Goal: Communication & Community: Share content

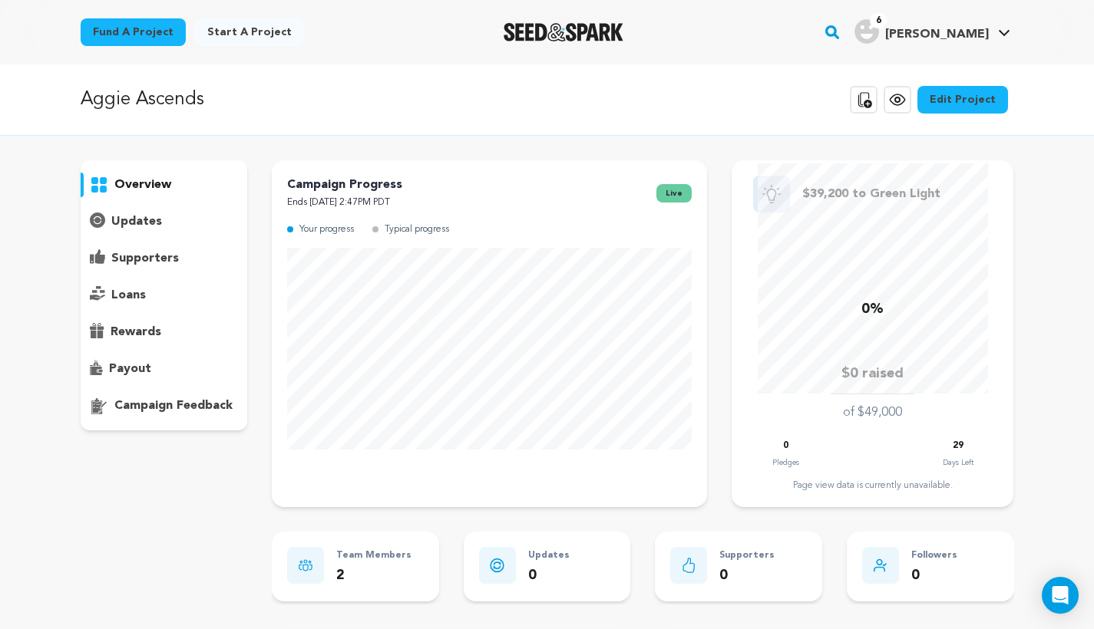
click at [962, 90] on link "Edit Project" at bounding box center [962, 100] width 91 height 28
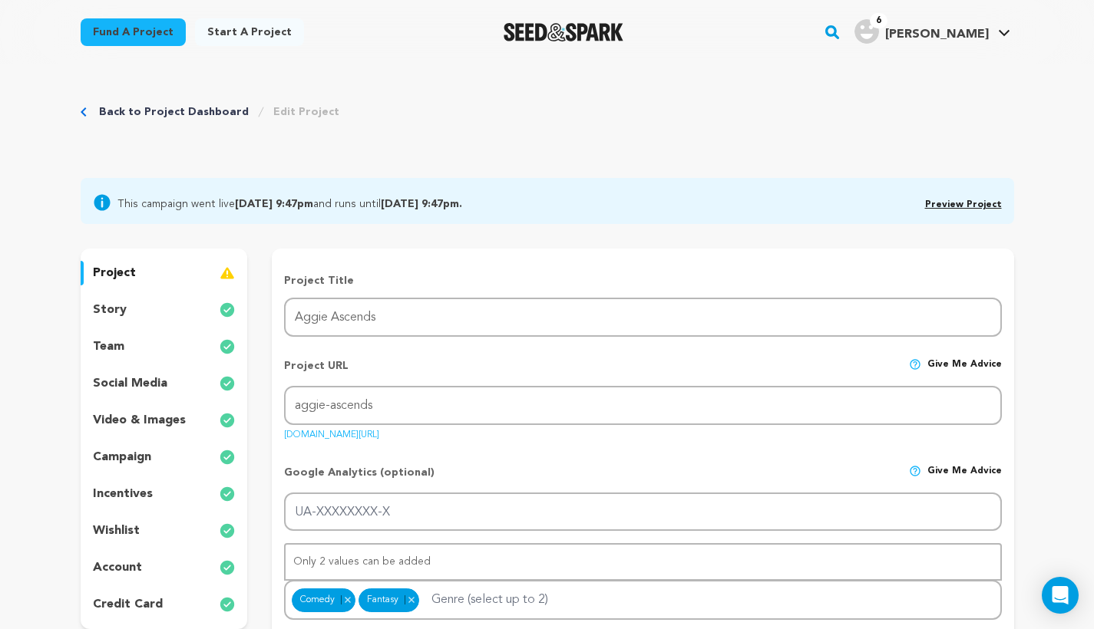
click at [165, 343] on div "team" at bounding box center [164, 347] width 167 height 25
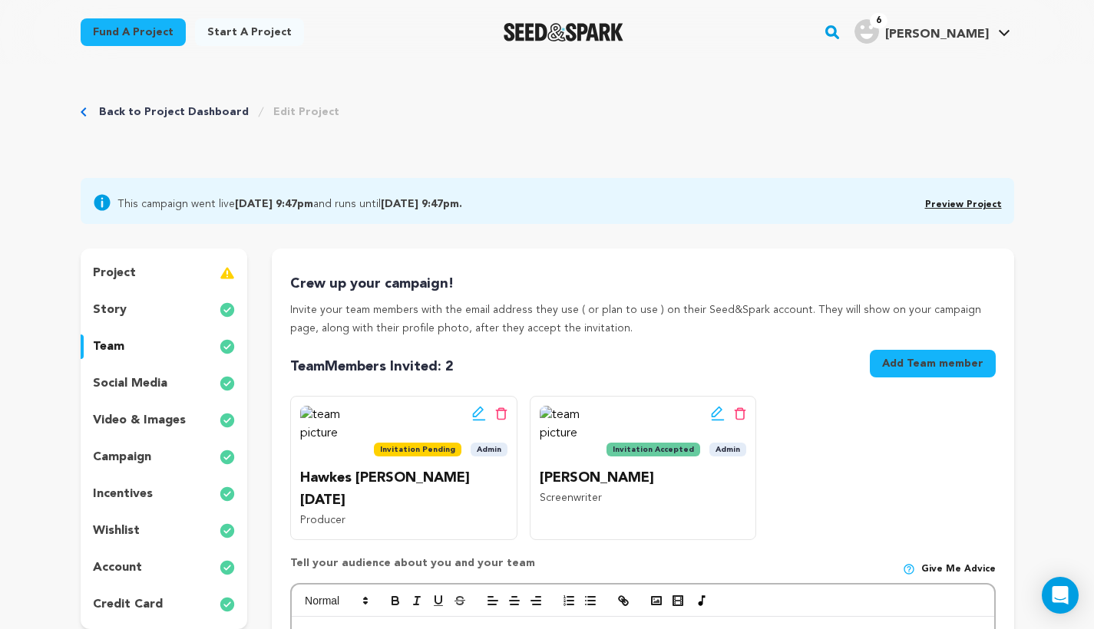
click at [474, 408] on icon at bounding box center [479, 413] width 14 height 15
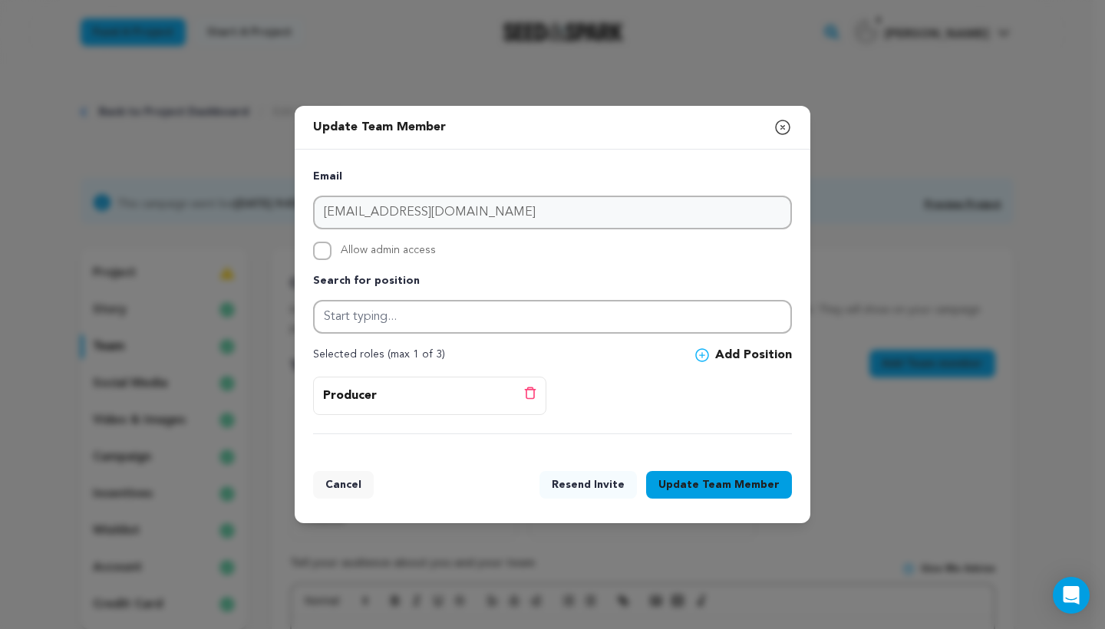
click at [775, 124] on icon "button" at bounding box center [783, 127] width 18 height 18
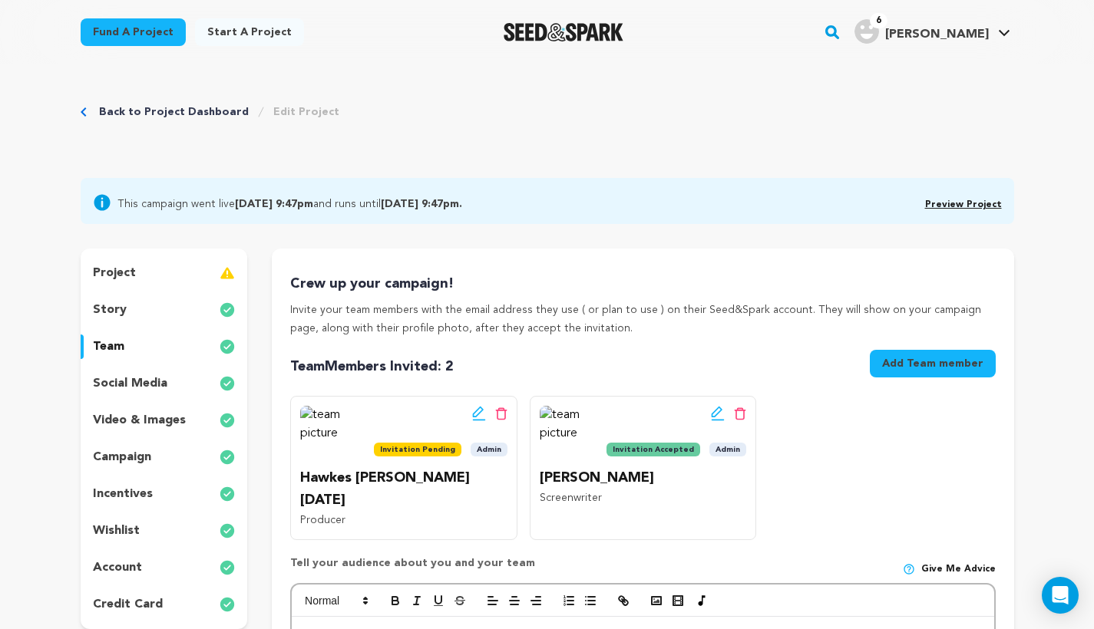
click at [160, 266] on div "project" at bounding box center [164, 273] width 167 height 25
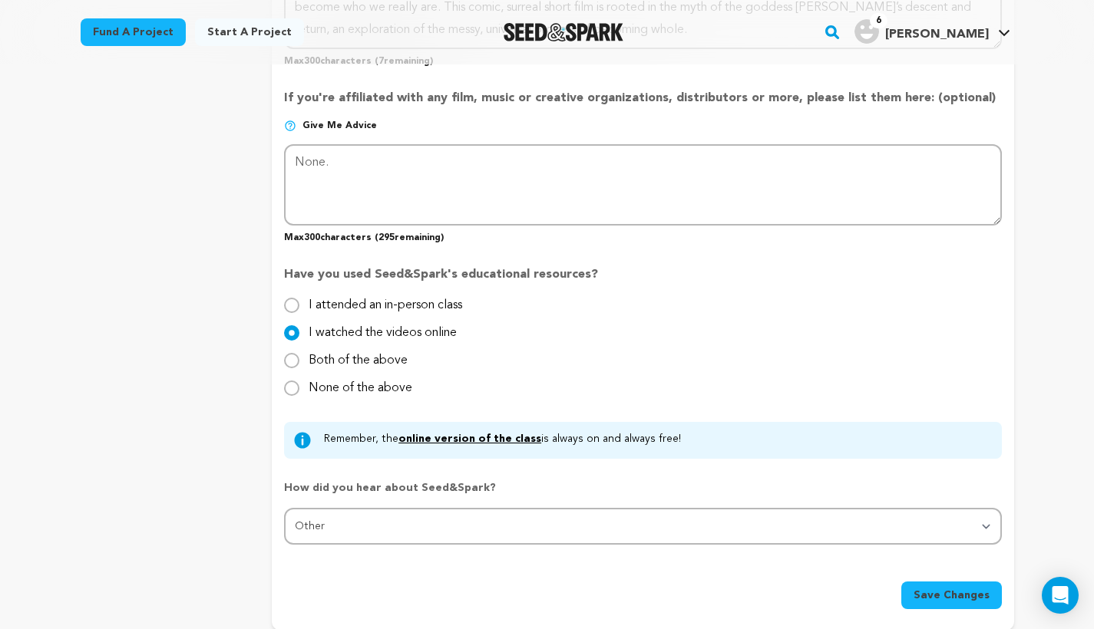
scroll to position [1193, 0]
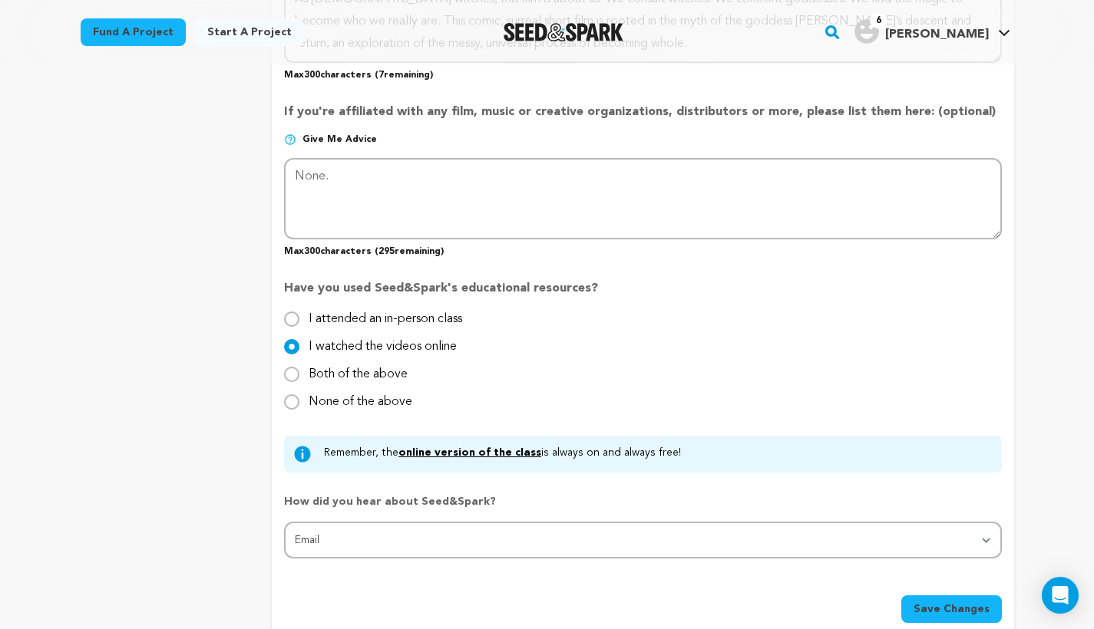
click at [929, 602] on span "Save Changes" at bounding box center [951, 609] width 76 height 15
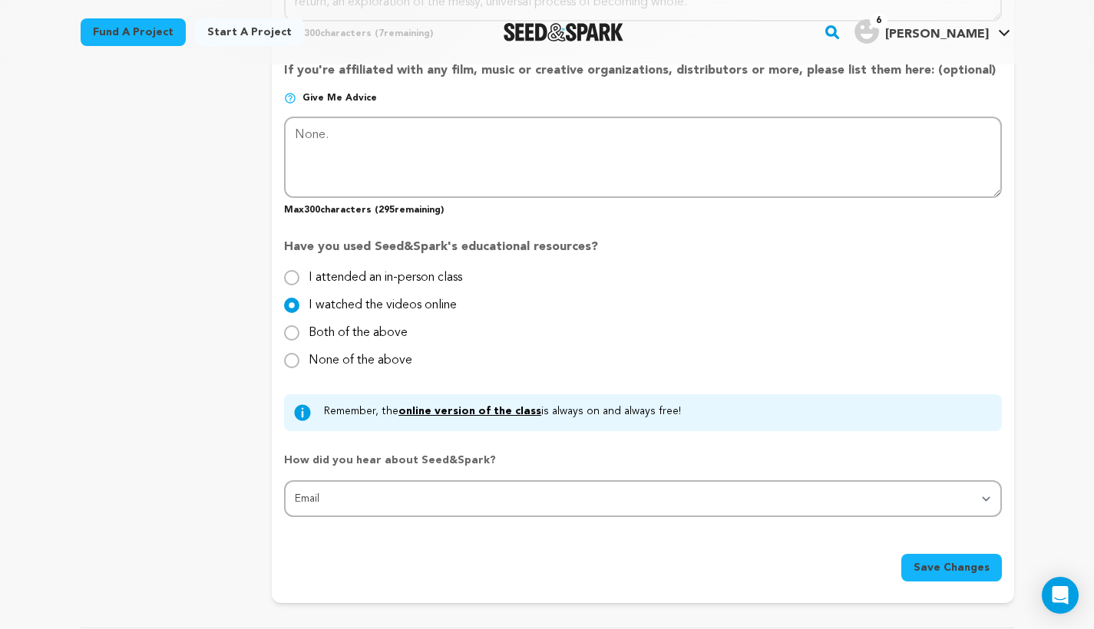
scroll to position [1214, 0]
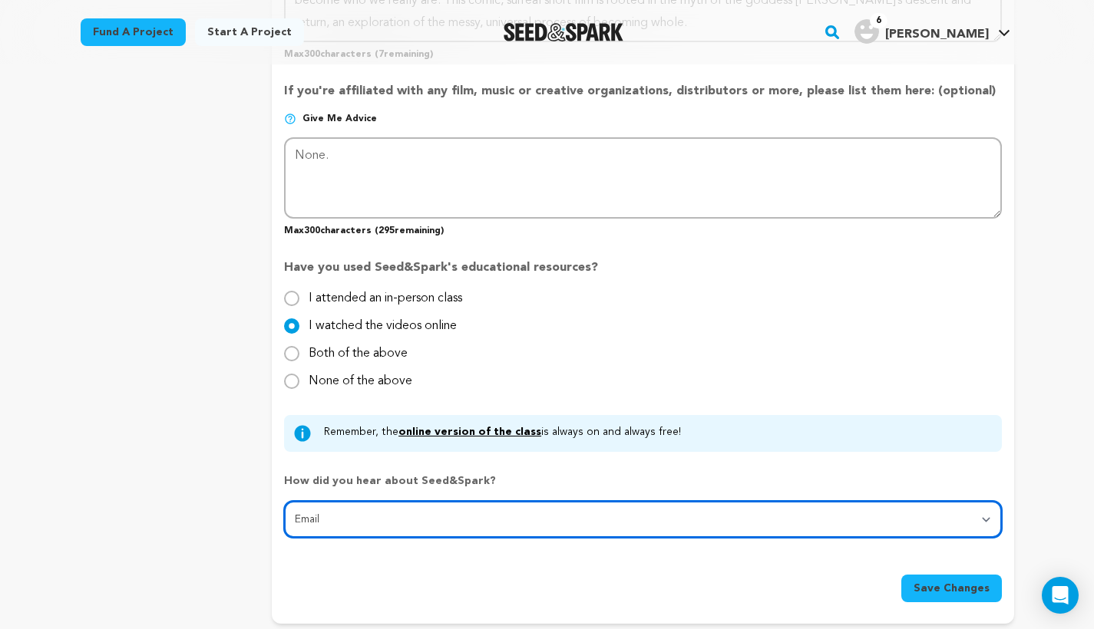
select select "0"
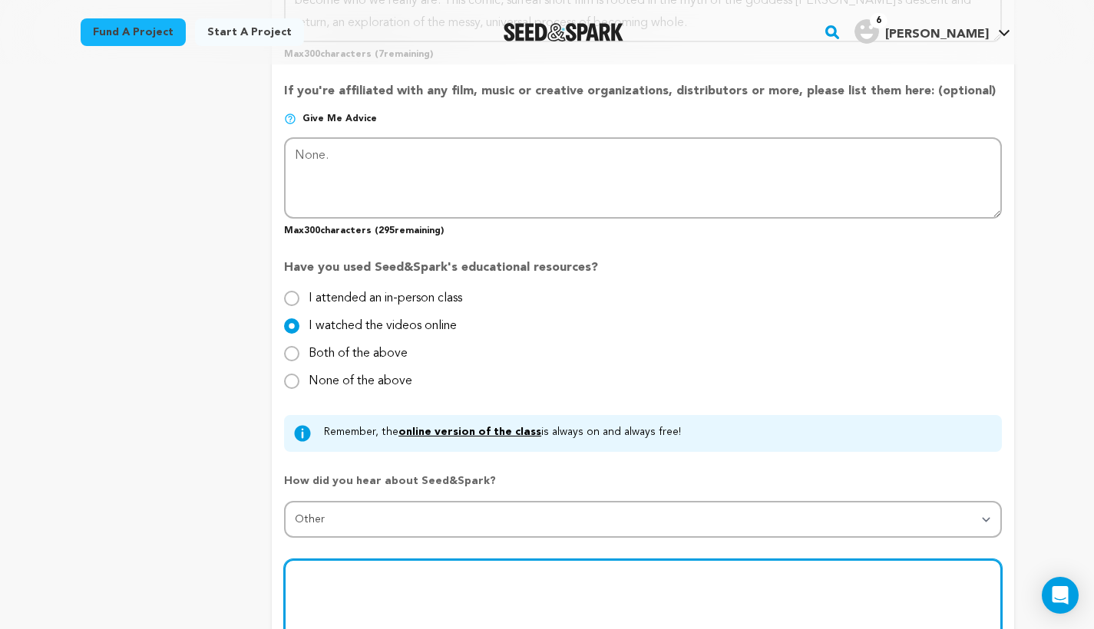
click at [604, 563] on textarea at bounding box center [642, 599] width 717 height 81
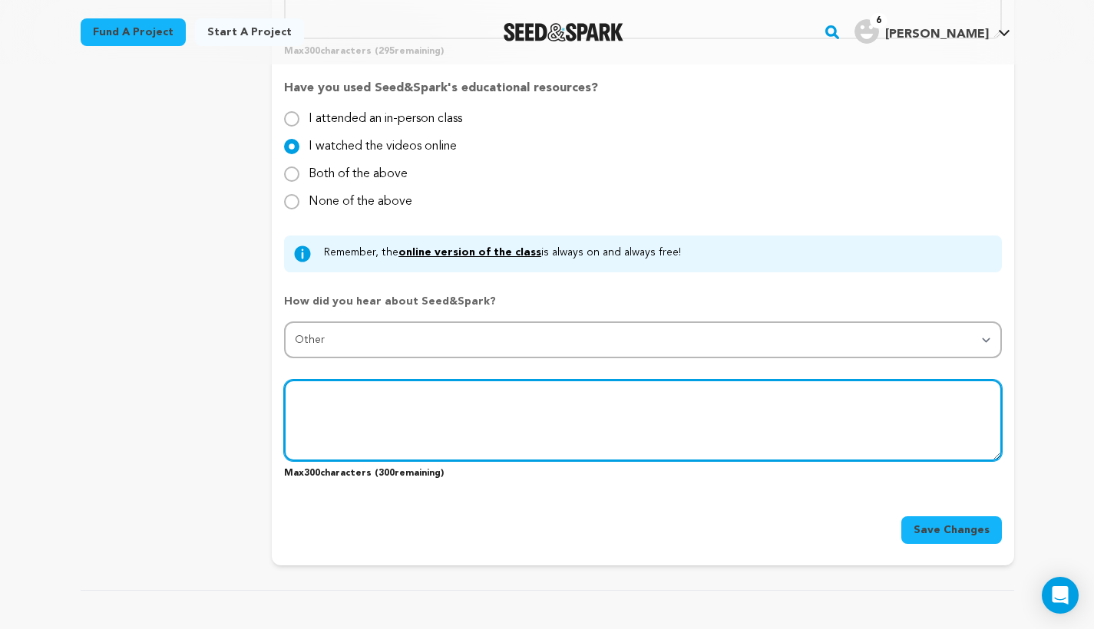
scroll to position [1387, 0]
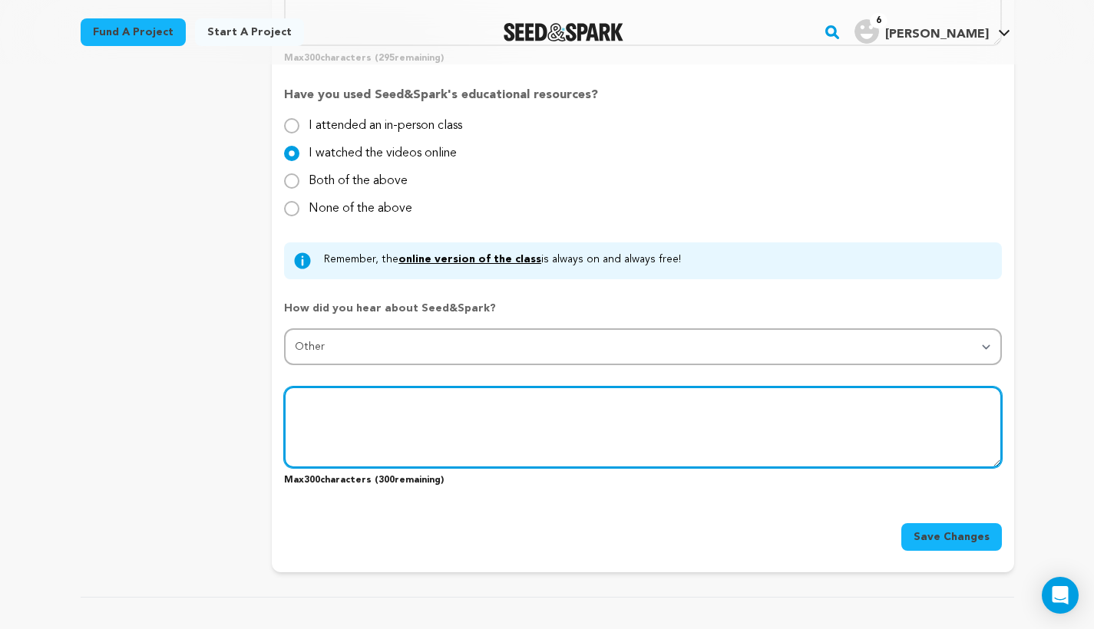
click at [523, 399] on textarea at bounding box center [642, 427] width 717 height 81
type textarea "Test"
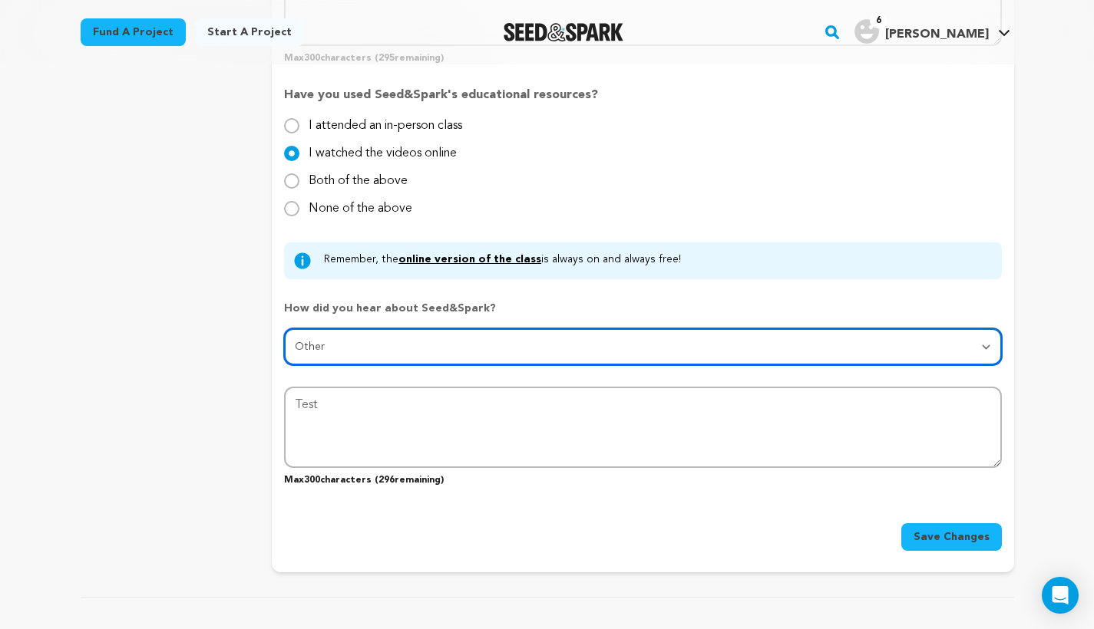
select select "7"
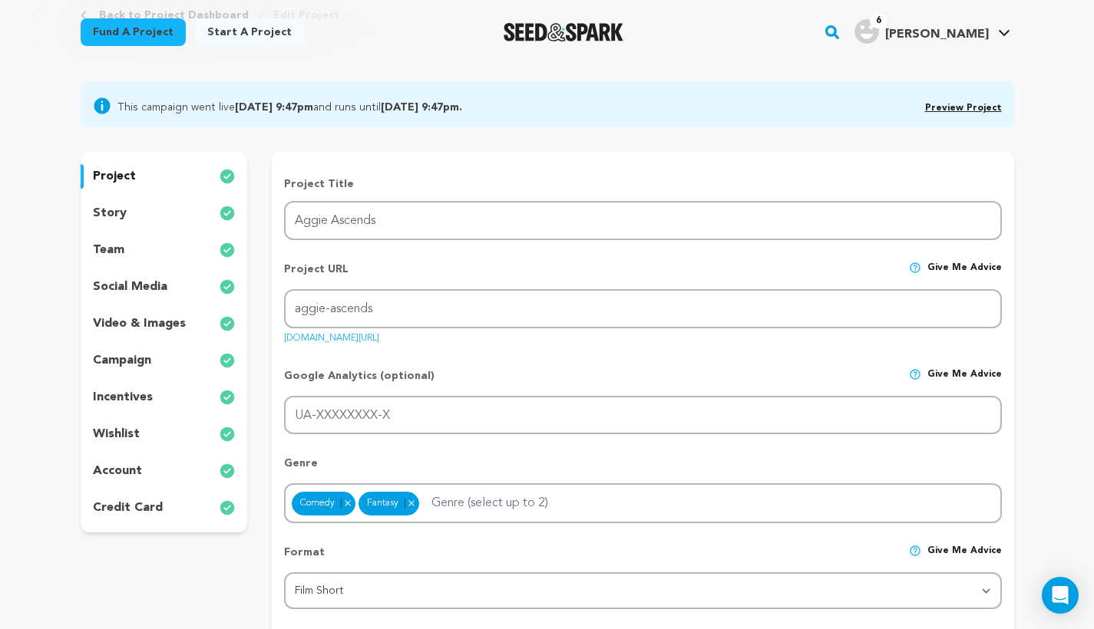
scroll to position [0, 0]
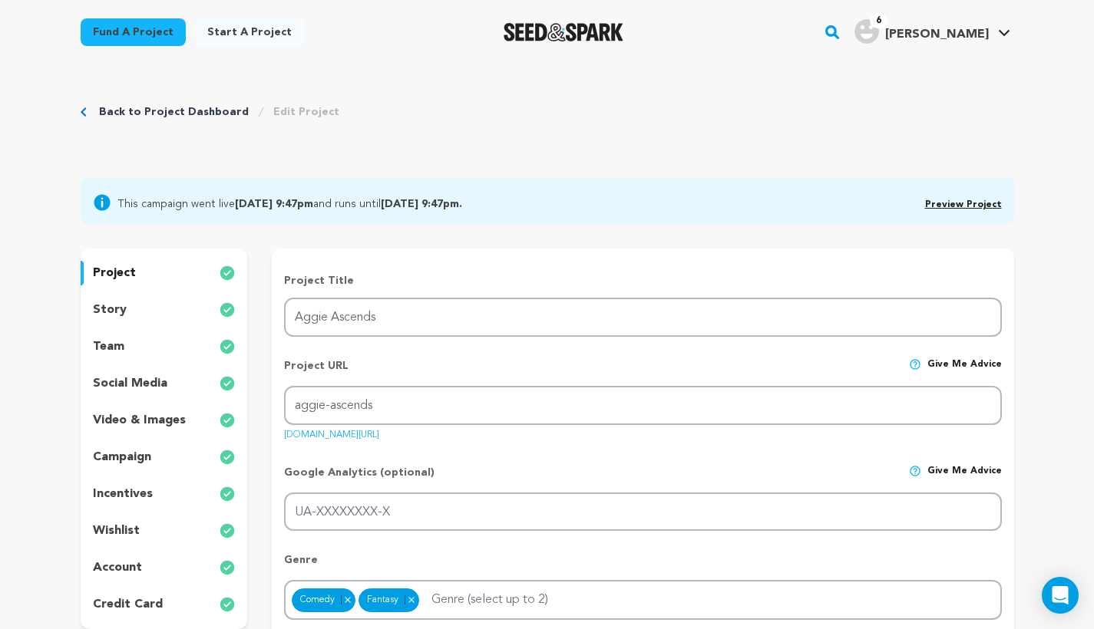
click at [983, 207] on link "Preview Project" at bounding box center [963, 204] width 77 height 9
click at [143, 339] on div "team" at bounding box center [164, 347] width 167 height 25
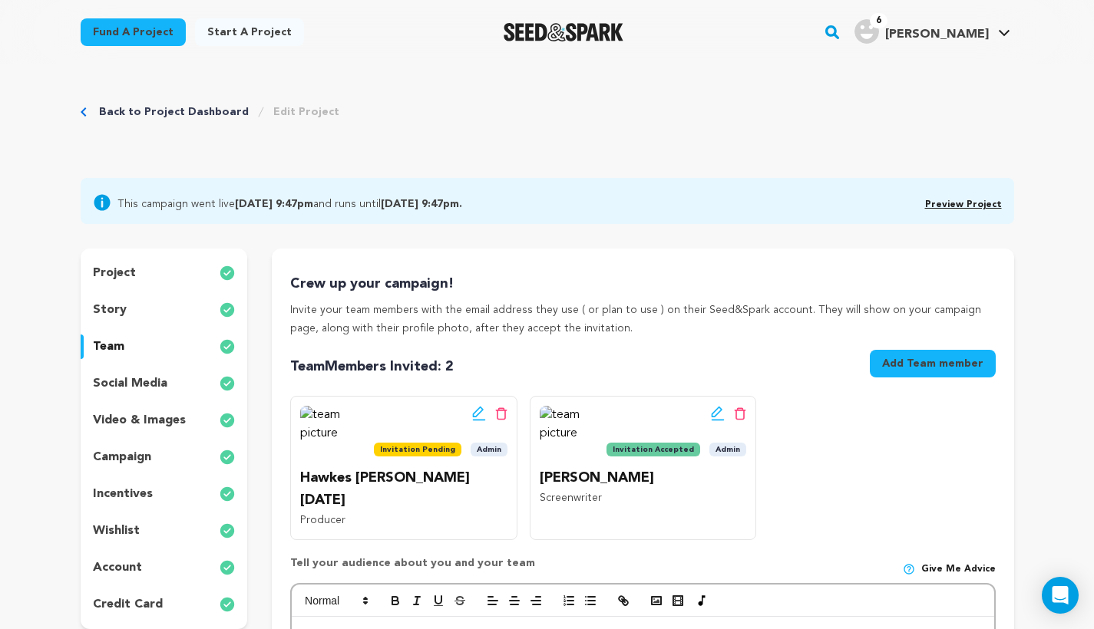
click at [478, 410] on icon at bounding box center [479, 413] width 14 height 15
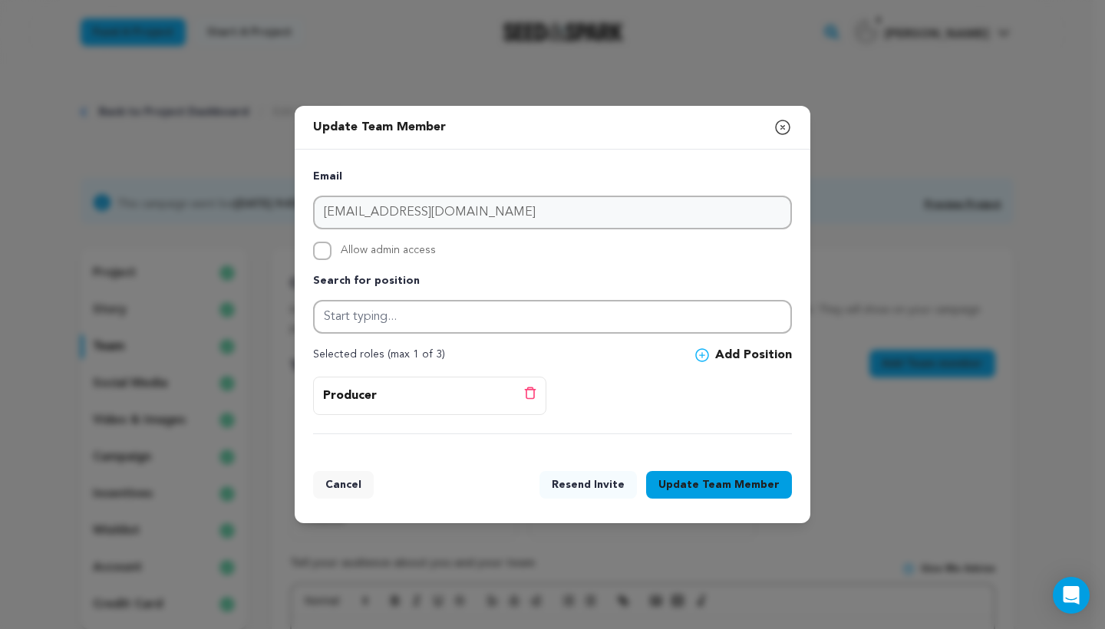
click at [734, 480] on span "Team Member" at bounding box center [741, 484] width 78 height 15
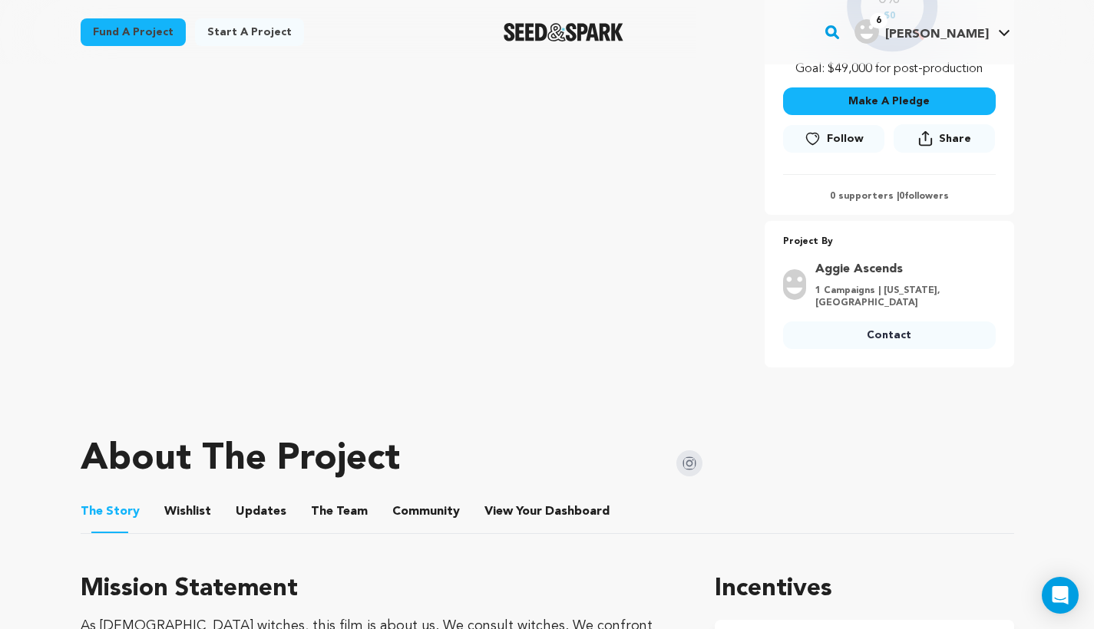
scroll to position [465, 0]
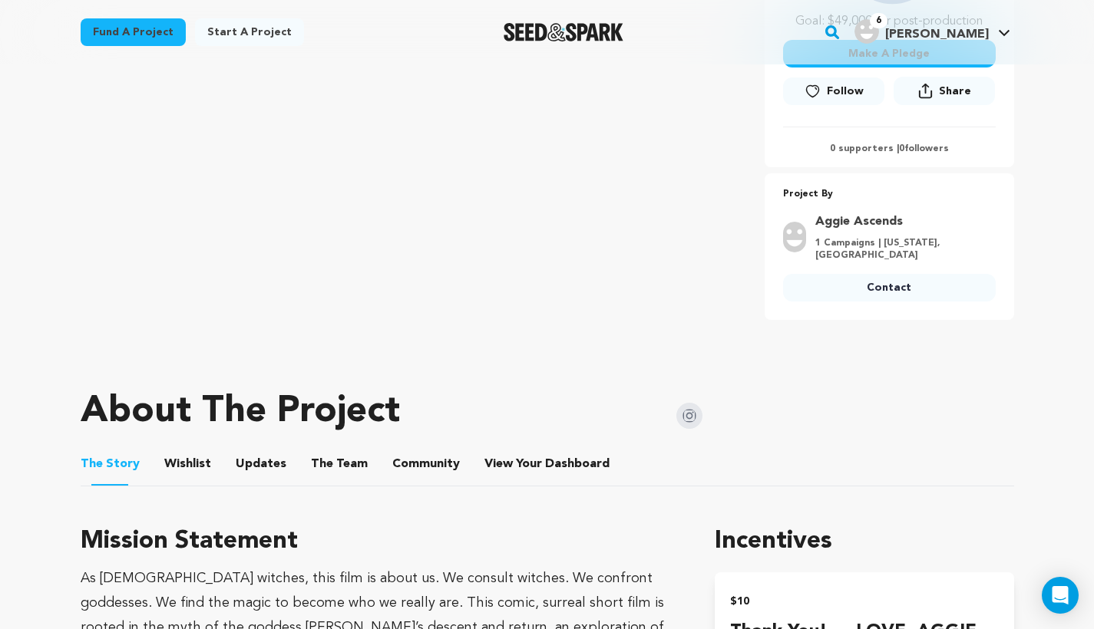
click at [335, 454] on button "The Team" at bounding box center [339, 467] width 37 height 37
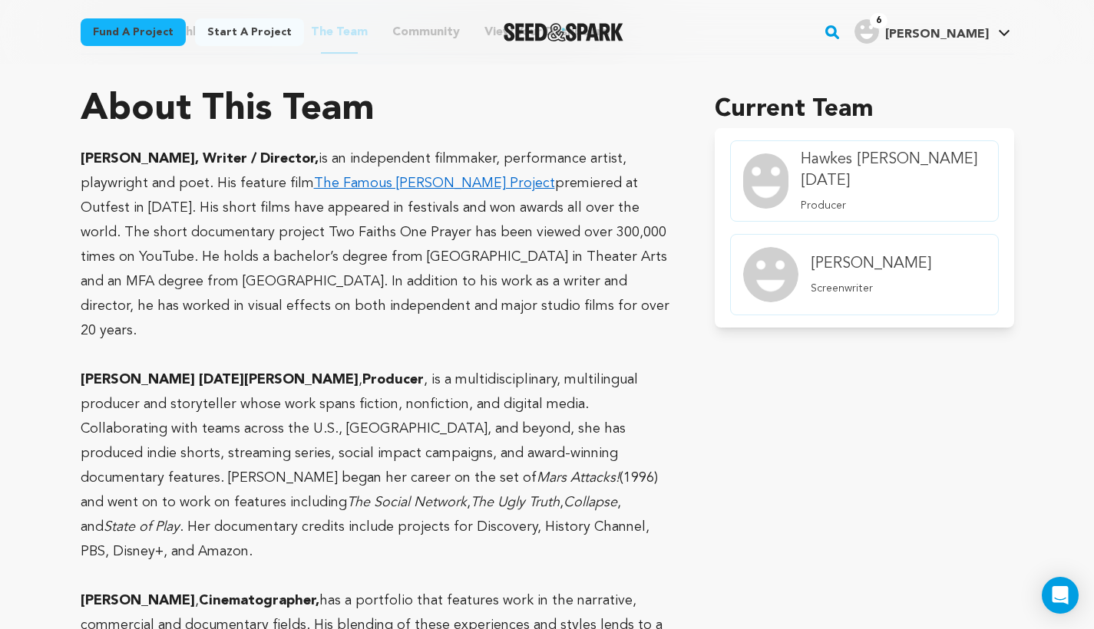
scroll to position [827, 0]
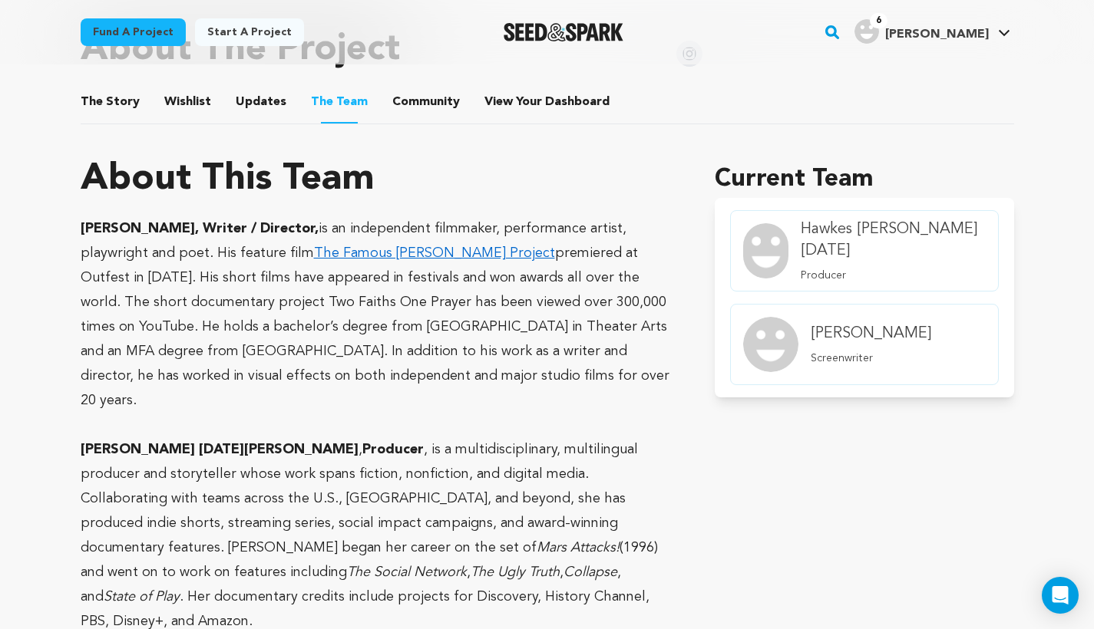
click at [788, 272] on div "member.name Profile" at bounding box center [766, 251] width 58 height 68
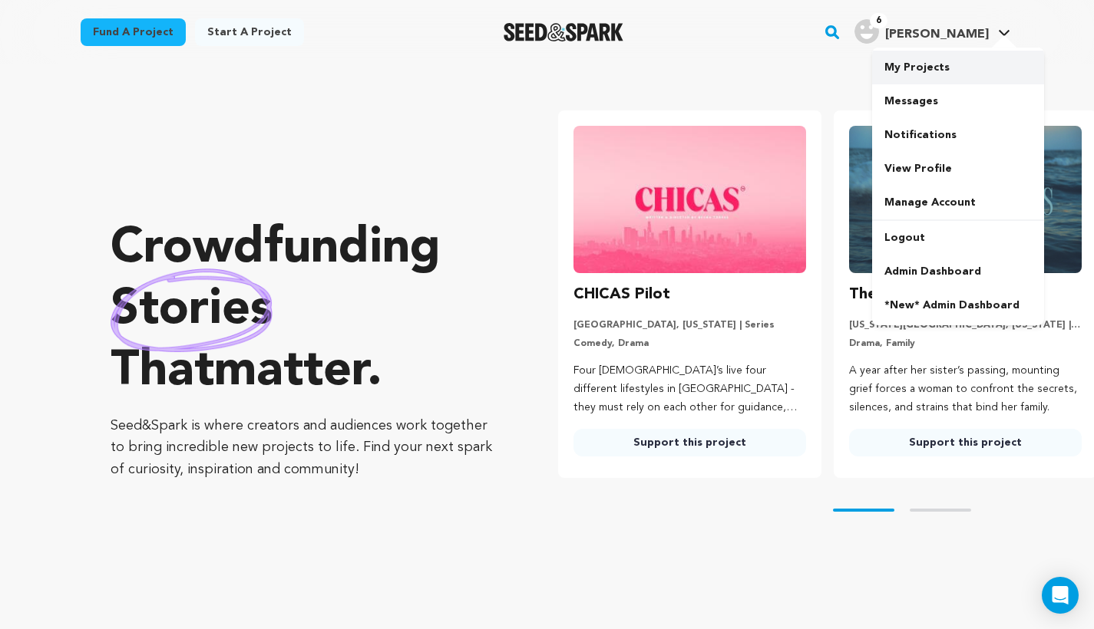
click at [949, 72] on link "My Projects" at bounding box center [958, 68] width 172 height 34
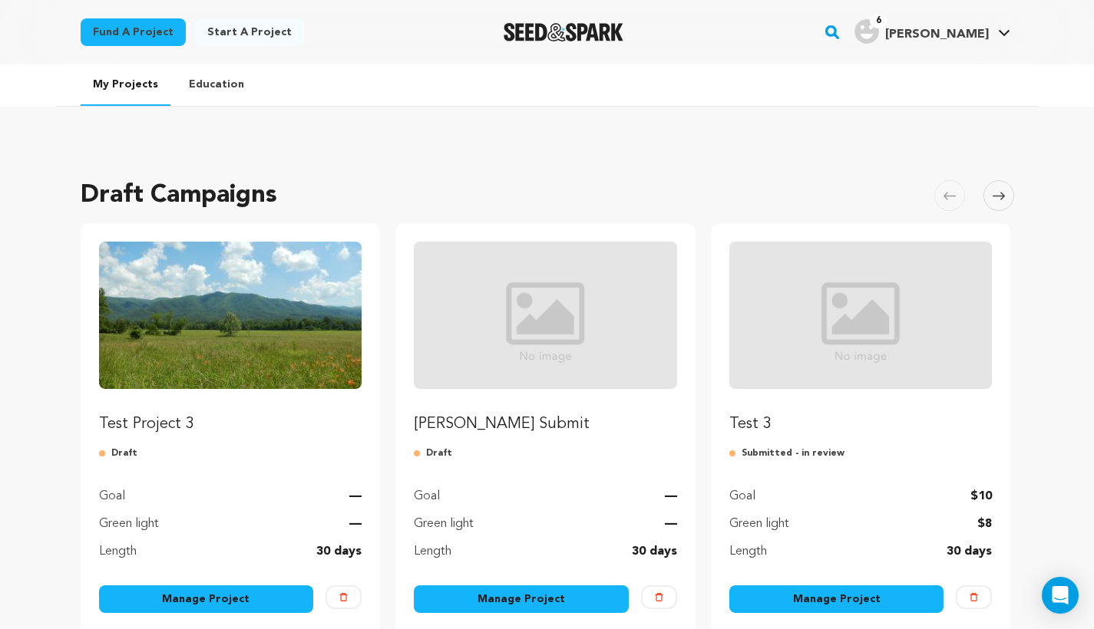
click at [223, 596] on link "Manage Project" at bounding box center [206, 600] width 215 height 28
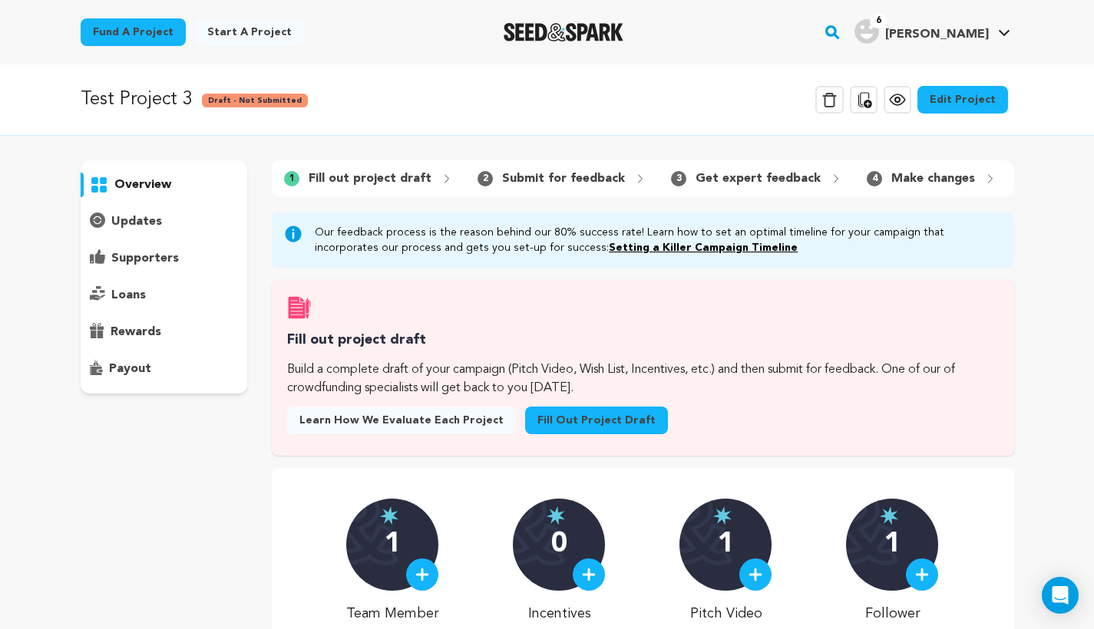
click at [964, 103] on link "Edit Project" at bounding box center [962, 100] width 91 height 28
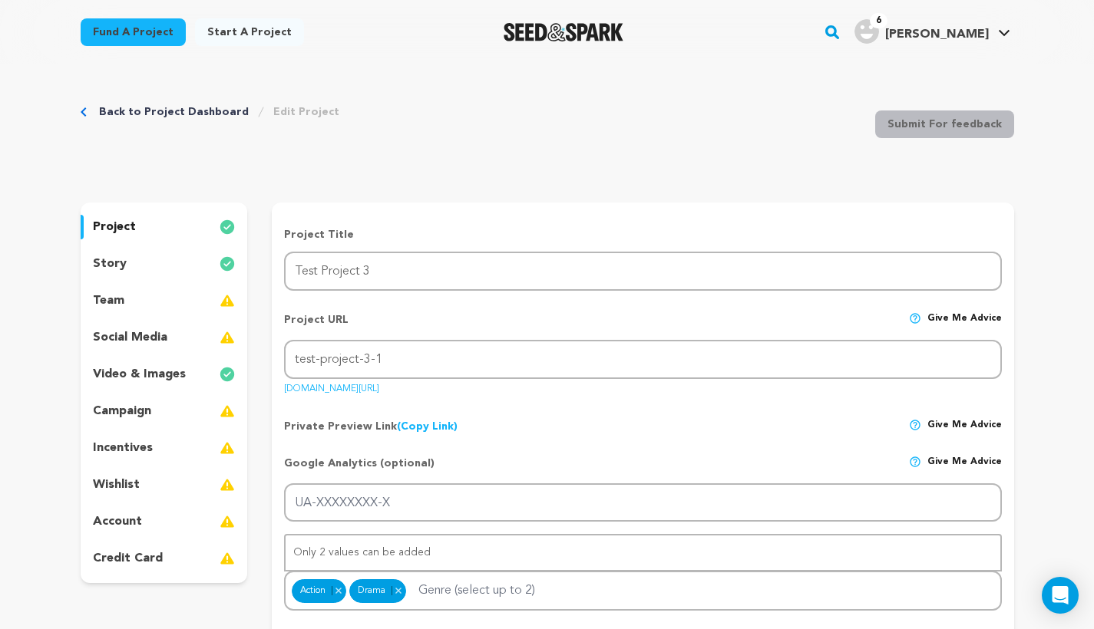
click at [179, 270] on div "story" at bounding box center [164, 264] width 167 height 25
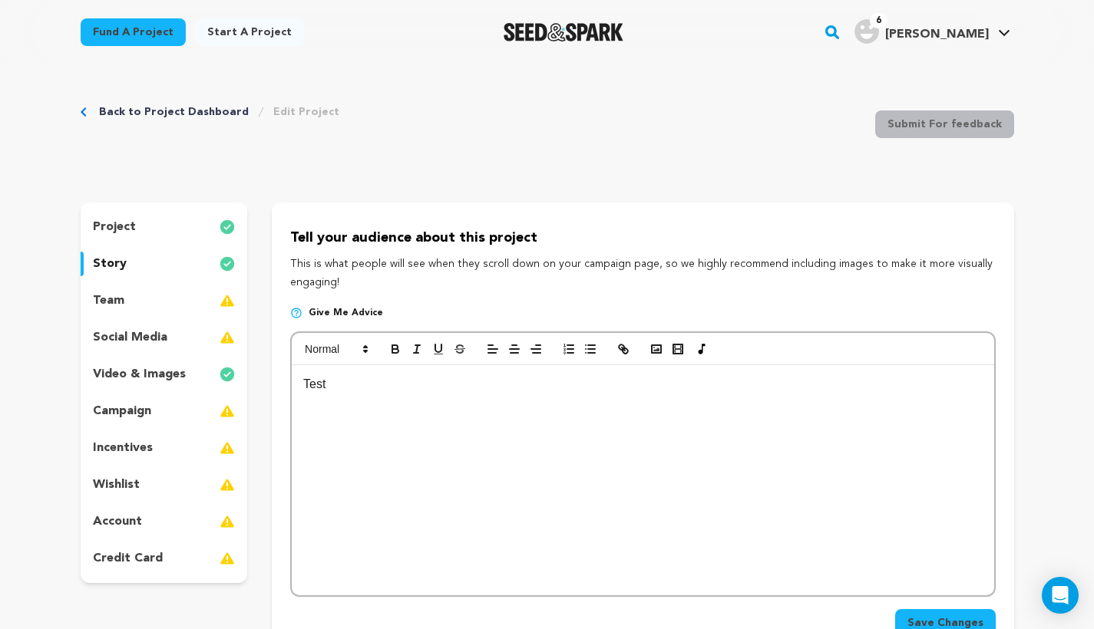
click at [562, 392] on p "Test" at bounding box center [642, 385] width 678 height 20
click at [617, 346] on icon "button" at bounding box center [623, 349] width 14 height 14
click at [464, 379] on p "Test" at bounding box center [642, 385] width 678 height 20
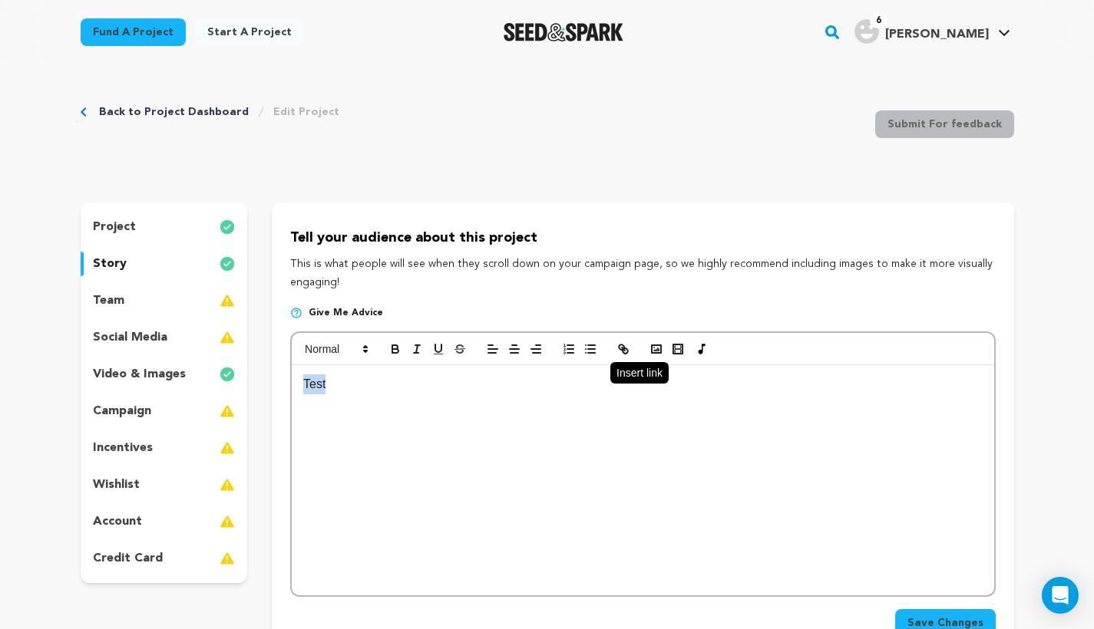
click at [618, 344] on icon "button" at bounding box center [623, 349] width 14 height 14
click at [415, 504] on div "Test" at bounding box center [642, 480] width 701 height 230
click at [319, 383] on link "Test" at bounding box center [314, 384] width 22 height 13
click at [316, 387] on link "Test" at bounding box center [314, 384] width 22 height 13
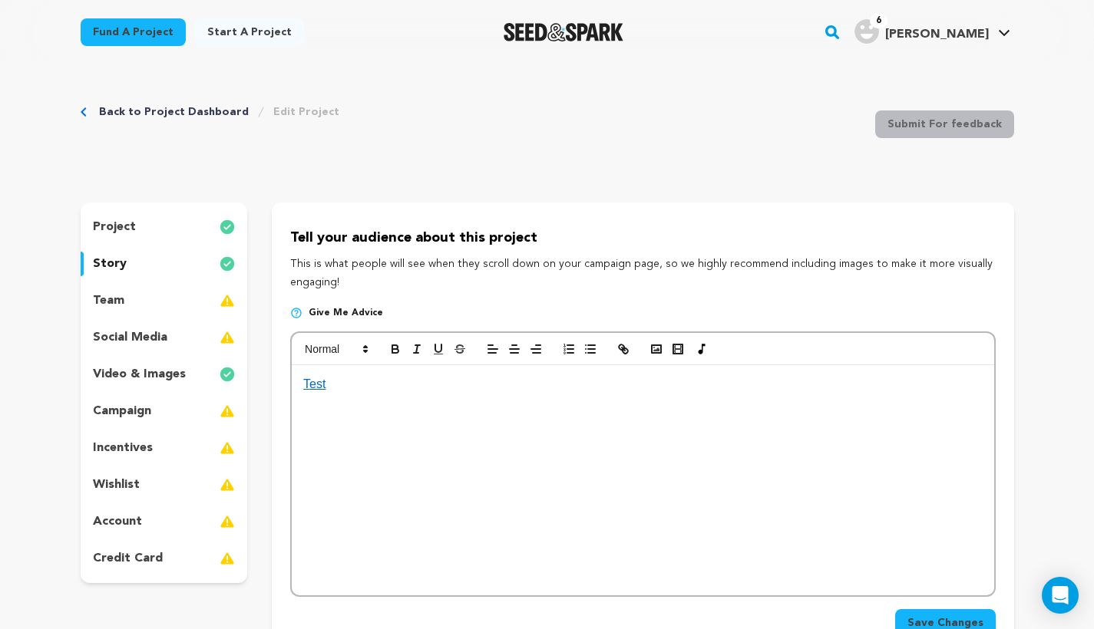
click at [378, 378] on p "Test" at bounding box center [642, 385] width 678 height 20
click at [154, 127] on div "Back to Project Dashboard Edit Project Submit For feedback Submit For feedback" at bounding box center [547, 127] width 933 height 101
click at [157, 114] on link "Back to Project Dashboard" at bounding box center [174, 111] width 150 height 15
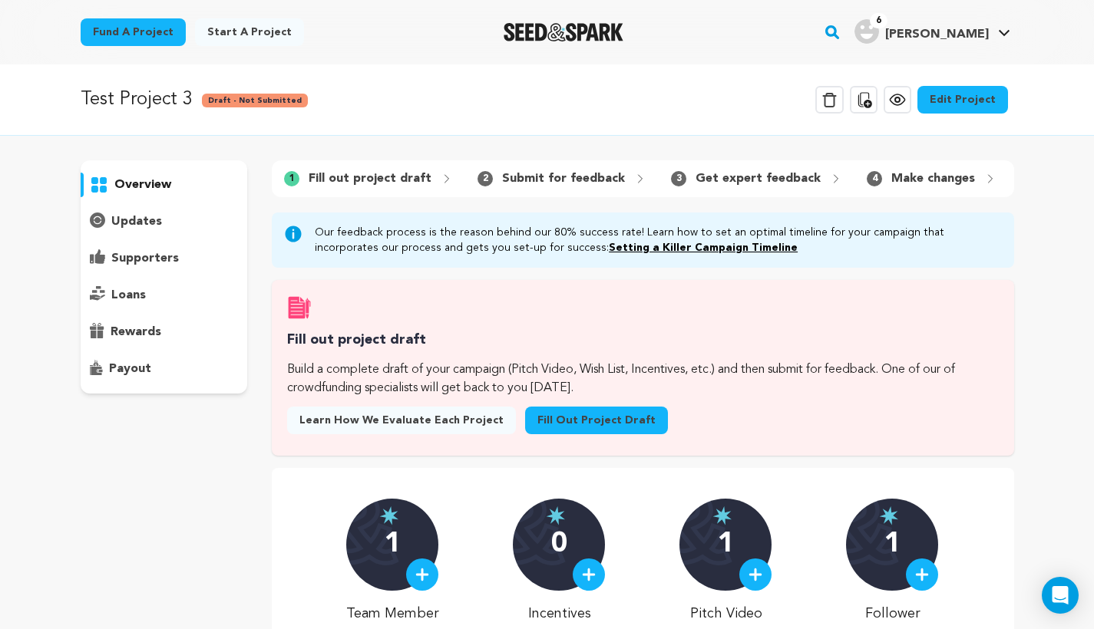
click at [152, 223] on p "updates" at bounding box center [136, 222] width 51 height 18
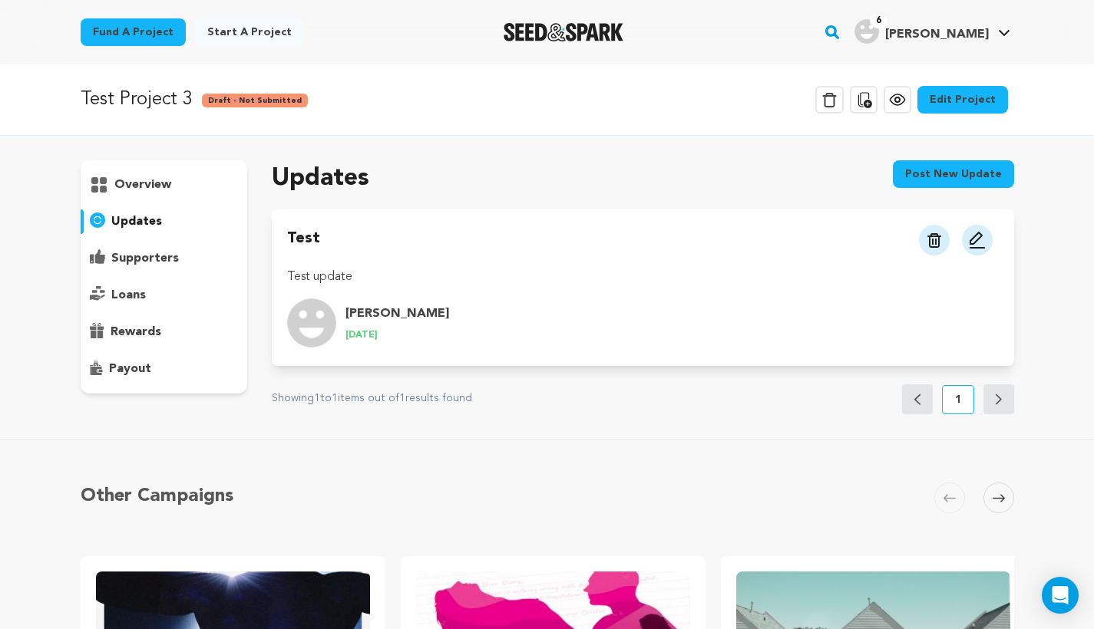
click at [936, 172] on button "Post new update" at bounding box center [953, 174] width 121 height 28
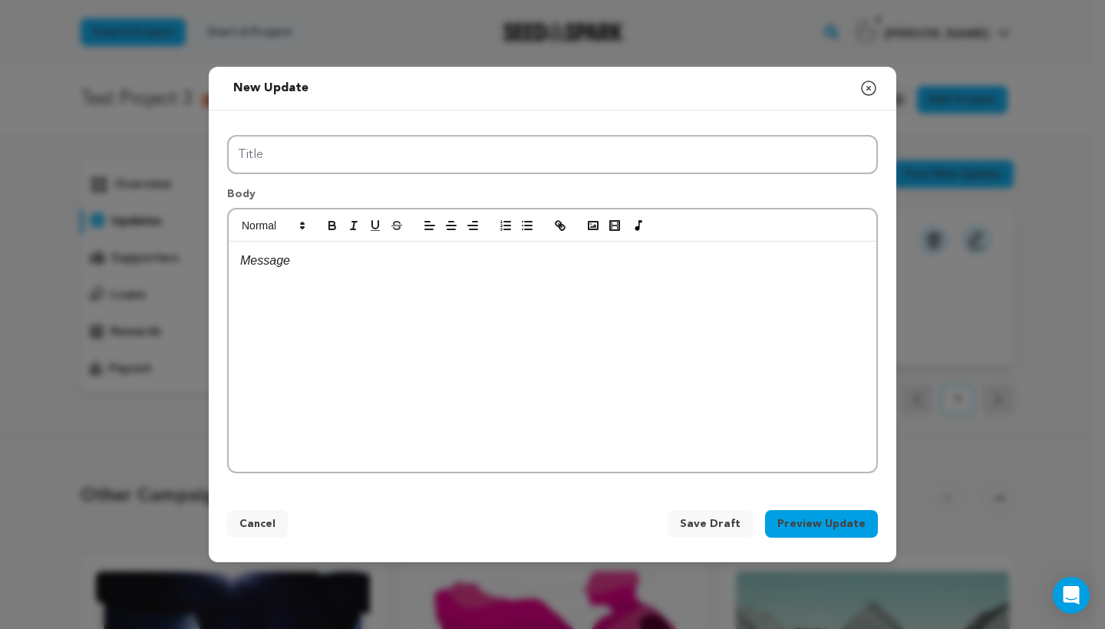
click at [688, 267] on p at bounding box center [552, 261] width 625 height 20
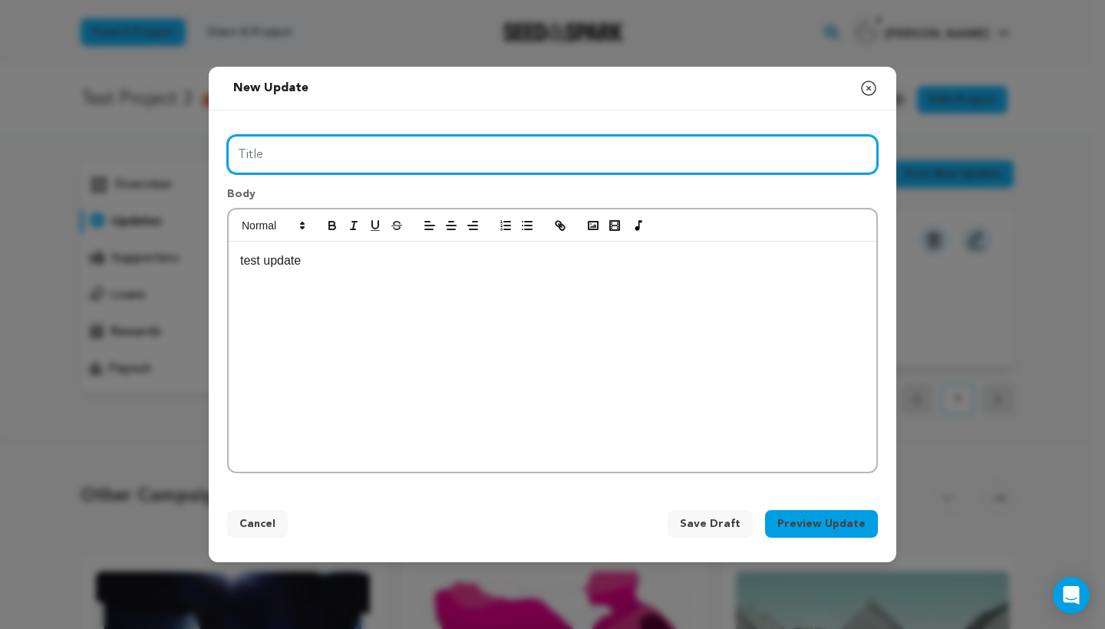
click at [548, 135] on input "Title" at bounding box center [552, 154] width 651 height 39
type input "test"
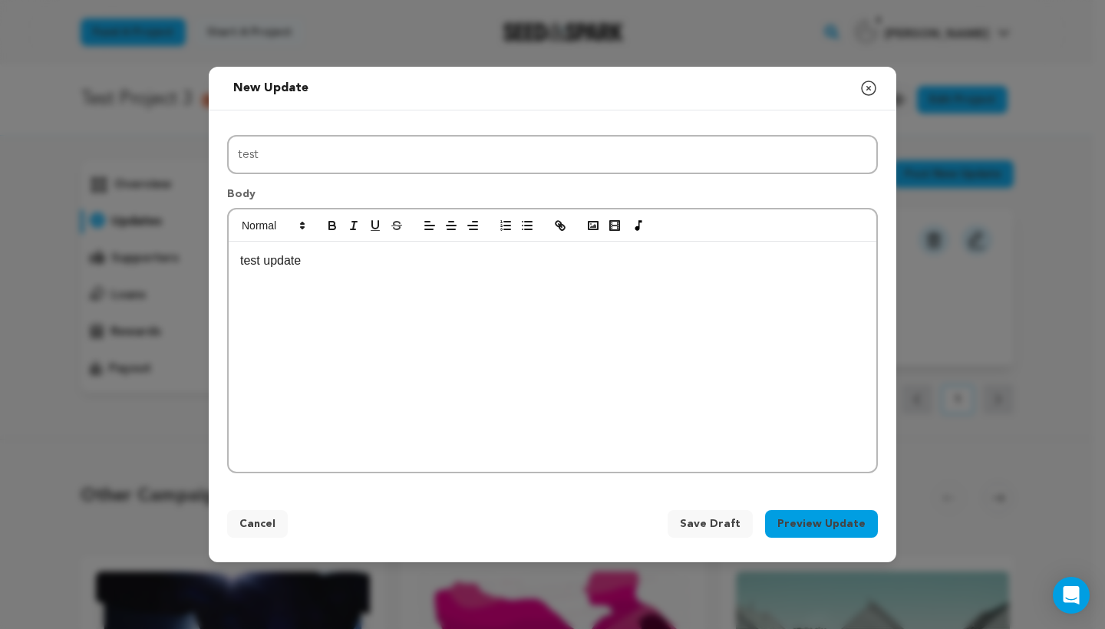
click at [840, 530] on button "Preview Update" at bounding box center [821, 524] width 113 height 28
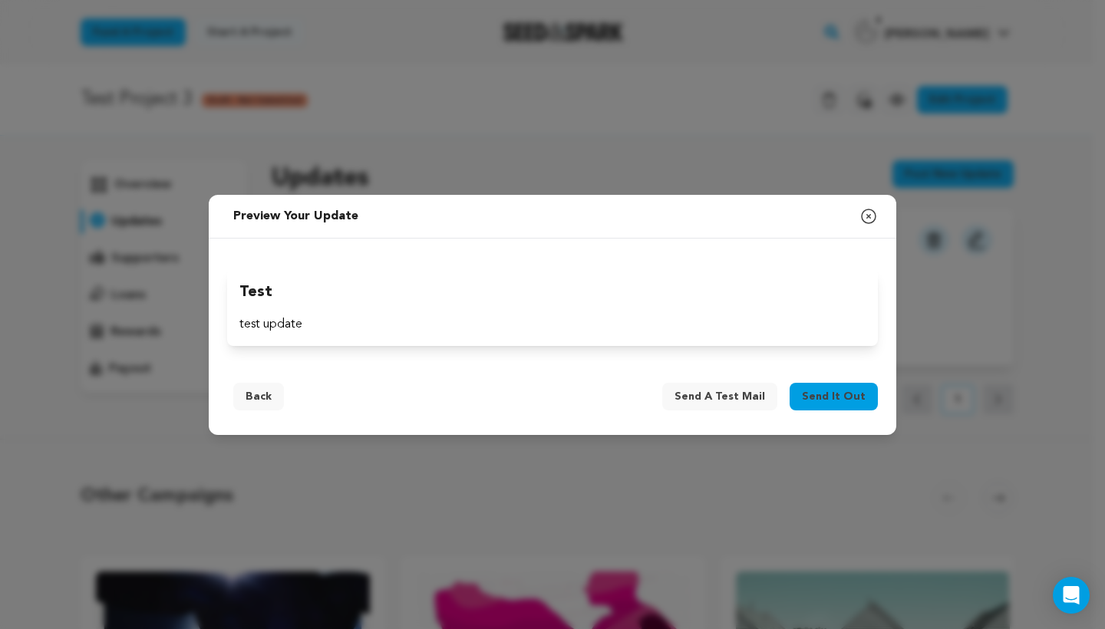
click at [844, 393] on span "Send it out" at bounding box center [834, 396] width 64 height 15
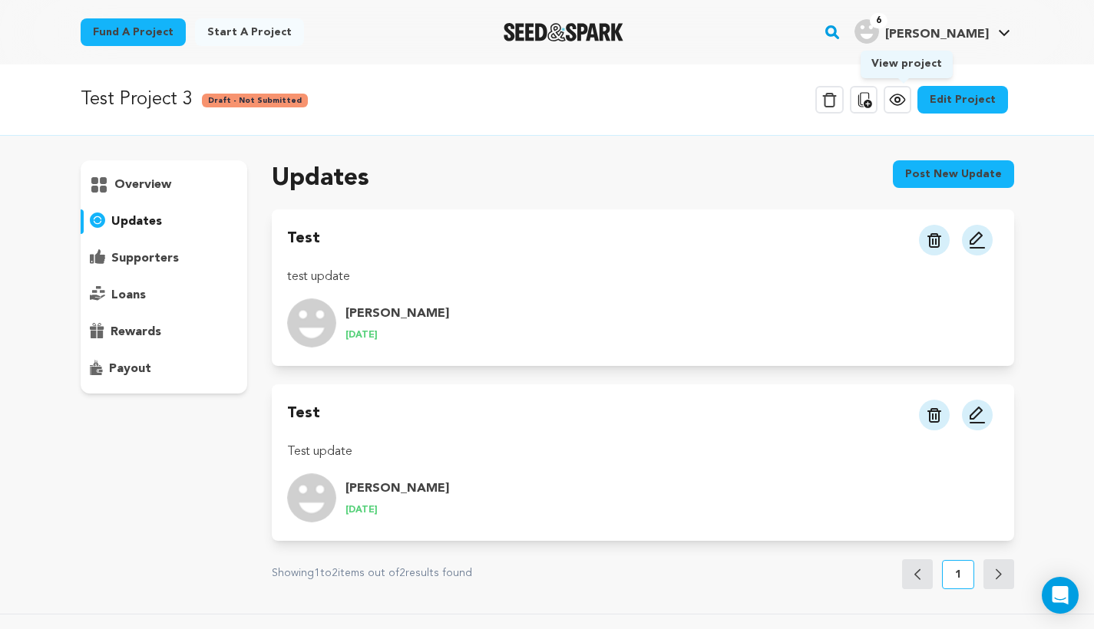
click at [911, 101] on link "View project" at bounding box center [897, 100] width 28 height 28
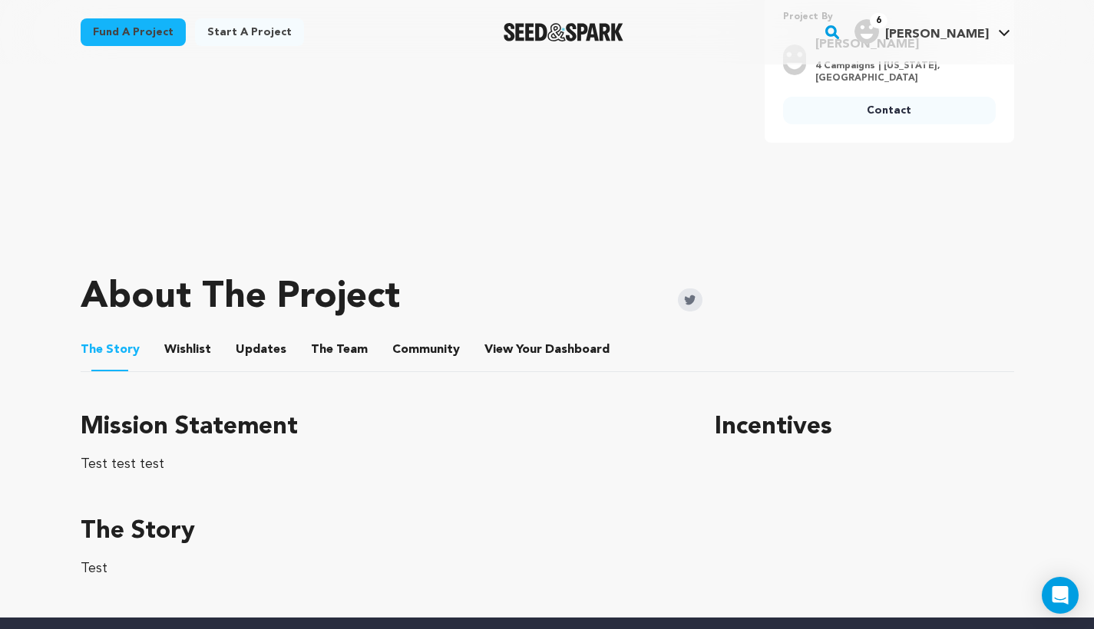
scroll to position [444, 0]
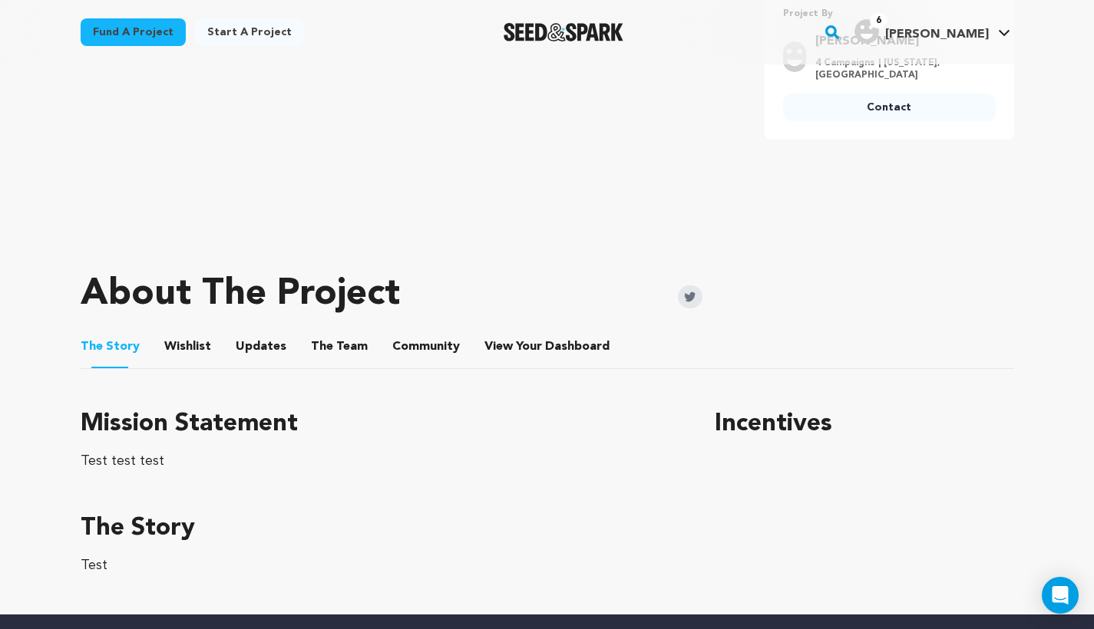
click at [253, 351] on button "Updates" at bounding box center [261, 350] width 37 height 37
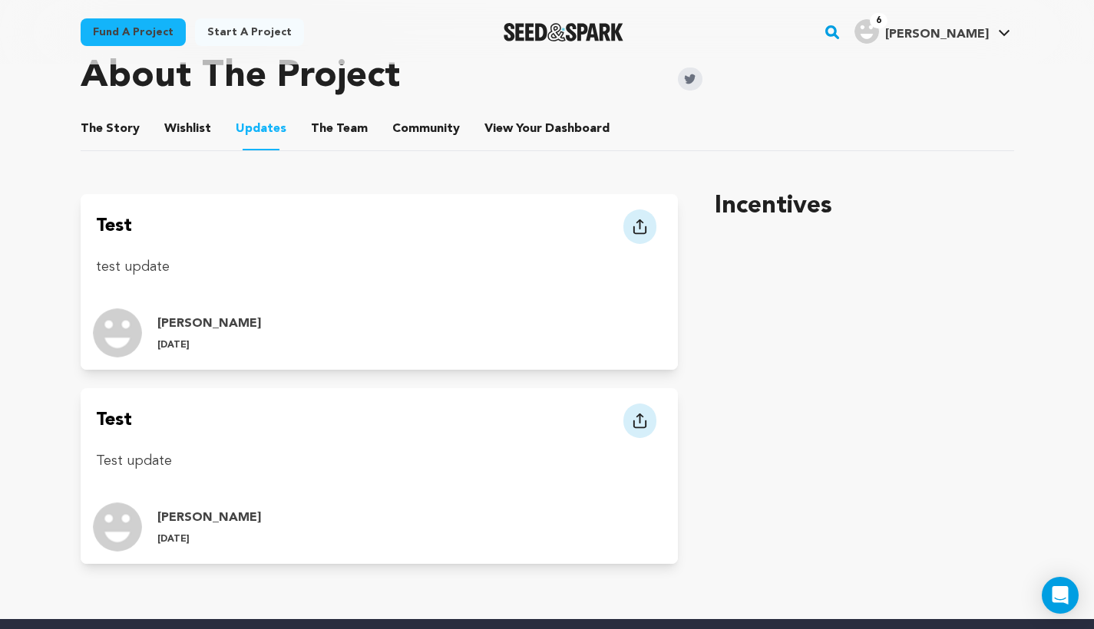
scroll to position [333, 0]
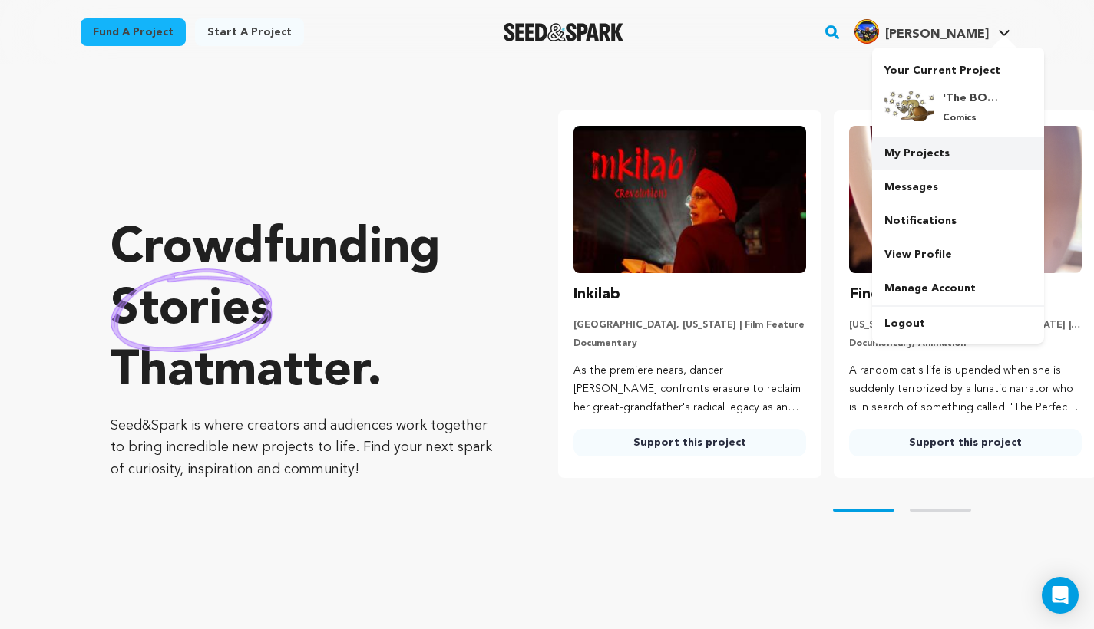
click at [950, 155] on link "My Projects" at bounding box center [958, 154] width 172 height 34
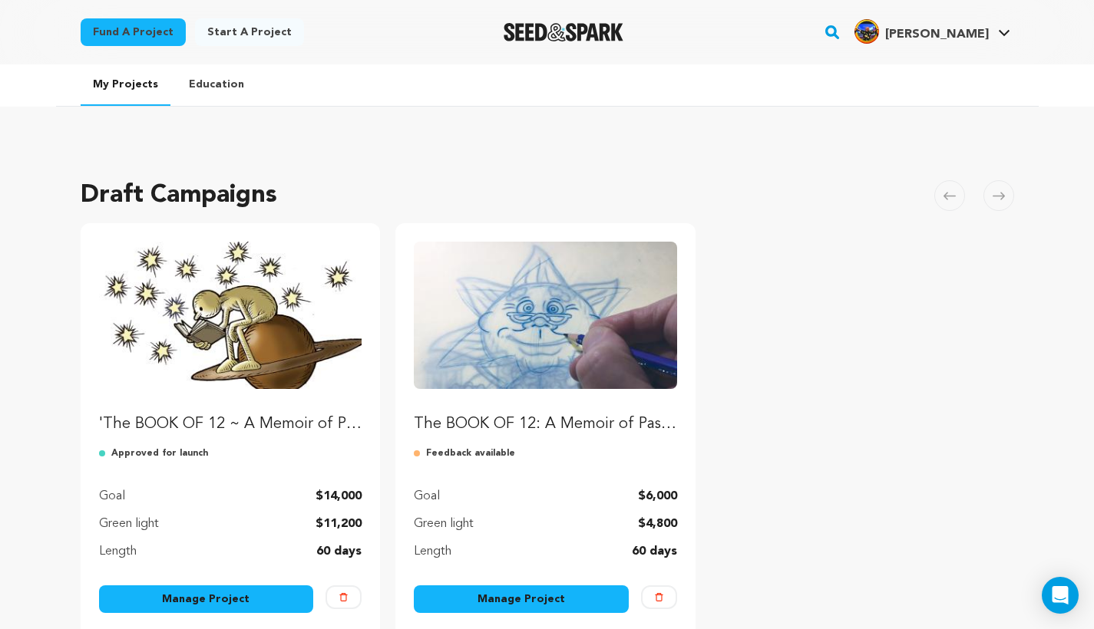
click at [205, 605] on link "Manage Project" at bounding box center [206, 600] width 215 height 28
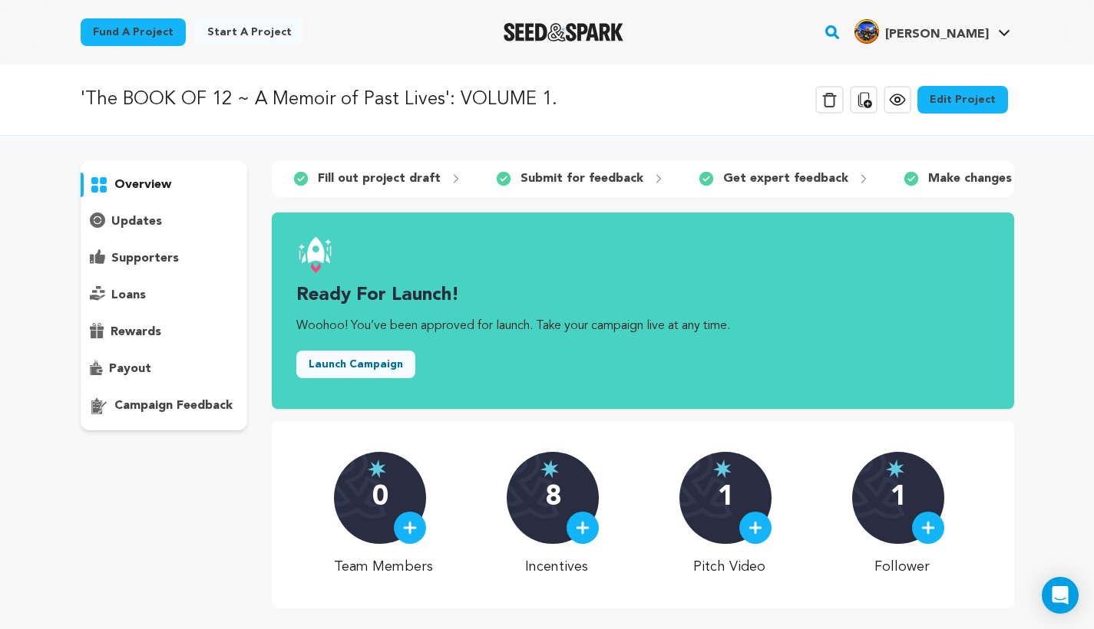
click at [156, 214] on p "updates" at bounding box center [136, 222] width 51 height 18
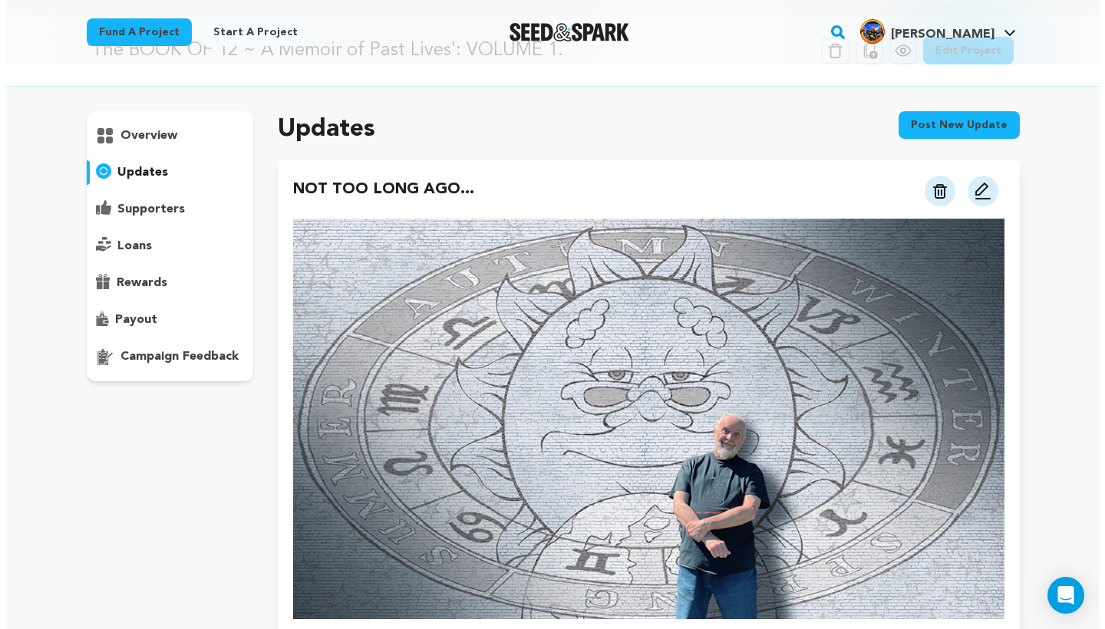
scroll to position [45, 0]
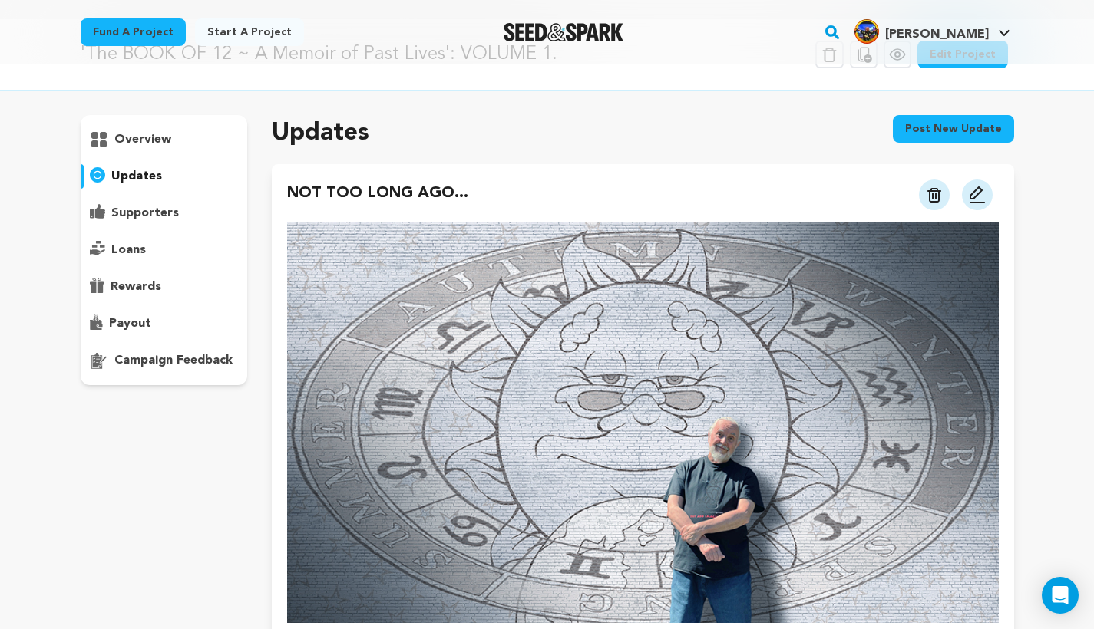
click at [975, 199] on img at bounding box center [977, 195] width 18 height 18
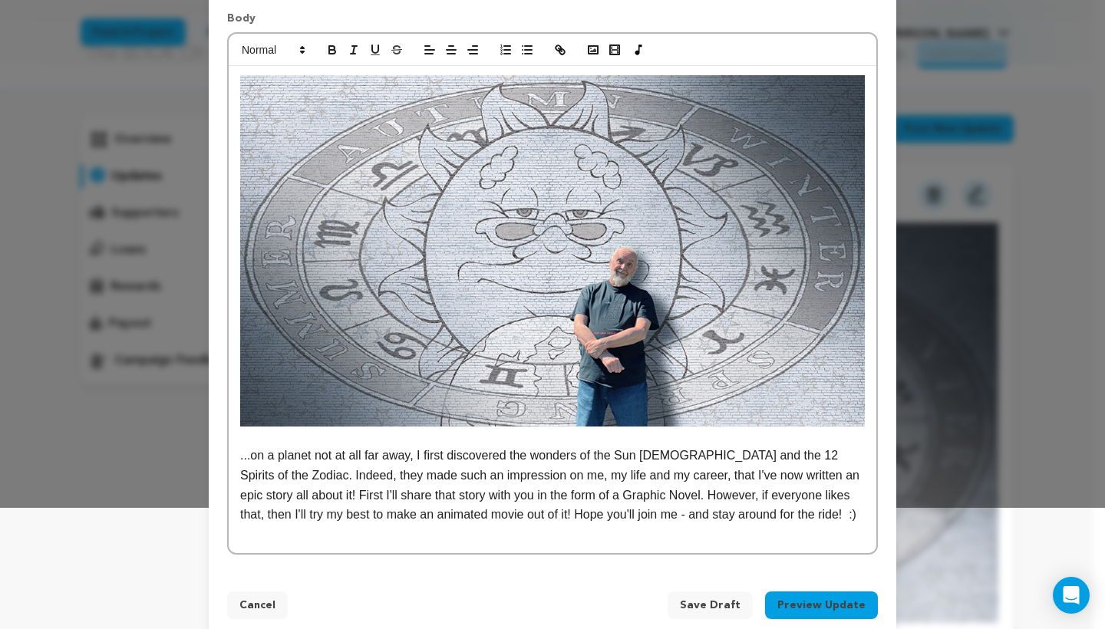
scroll to position [146, 0]
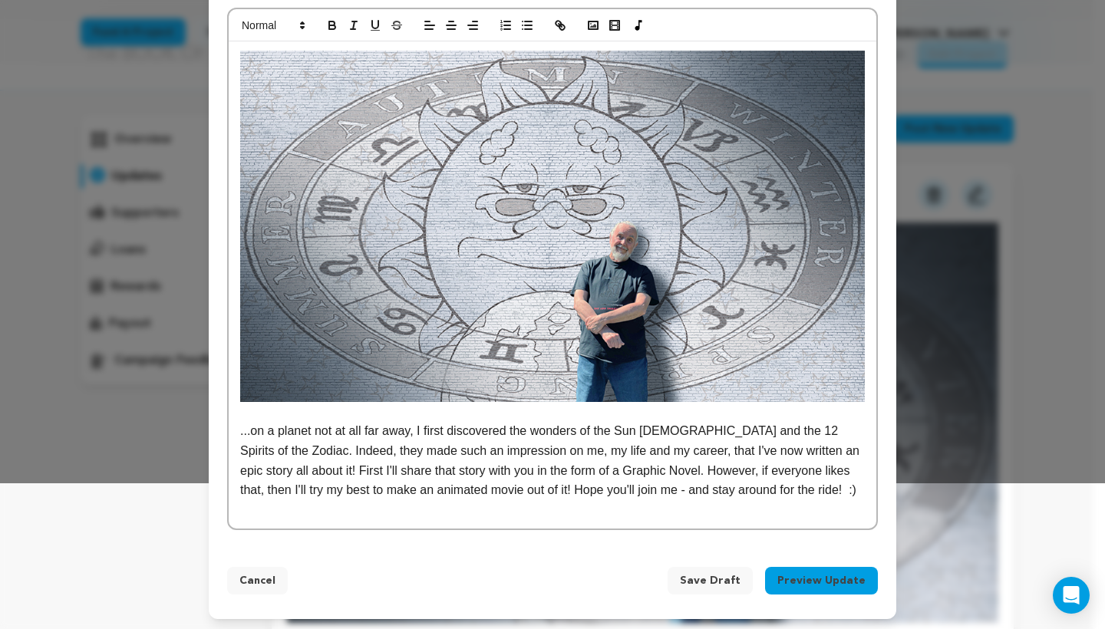
click at [847, 589] on button "Preview Update" at bounding box center [821, 581] width 113 height 28
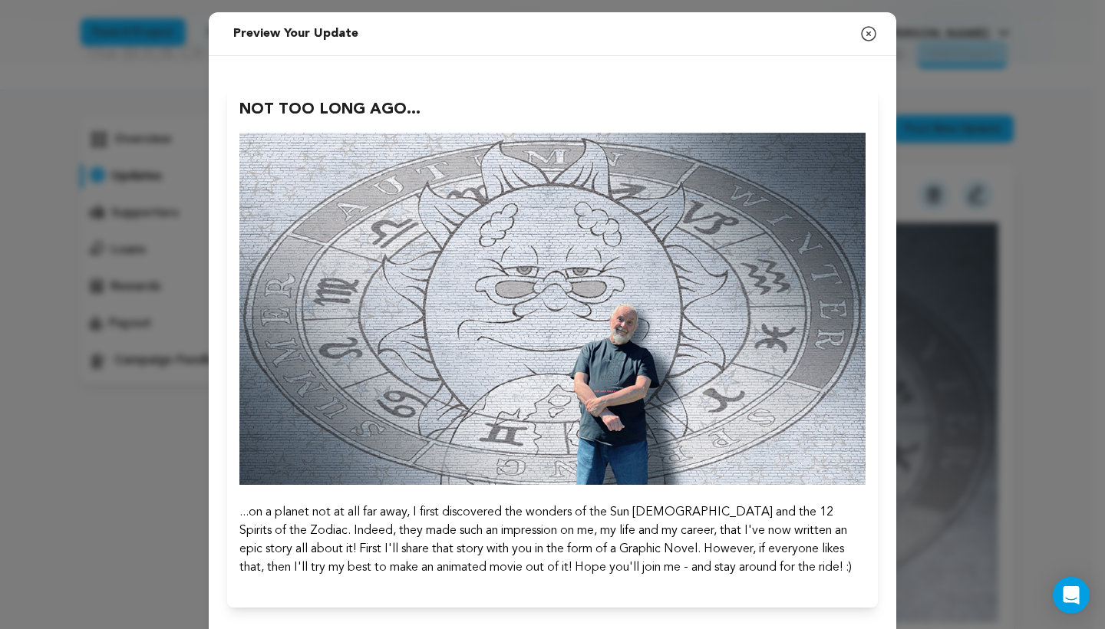
scroll to position [0, 0]
click at [869, 30] on icon "button" at bounding box center [869, 34] width 14 height 14
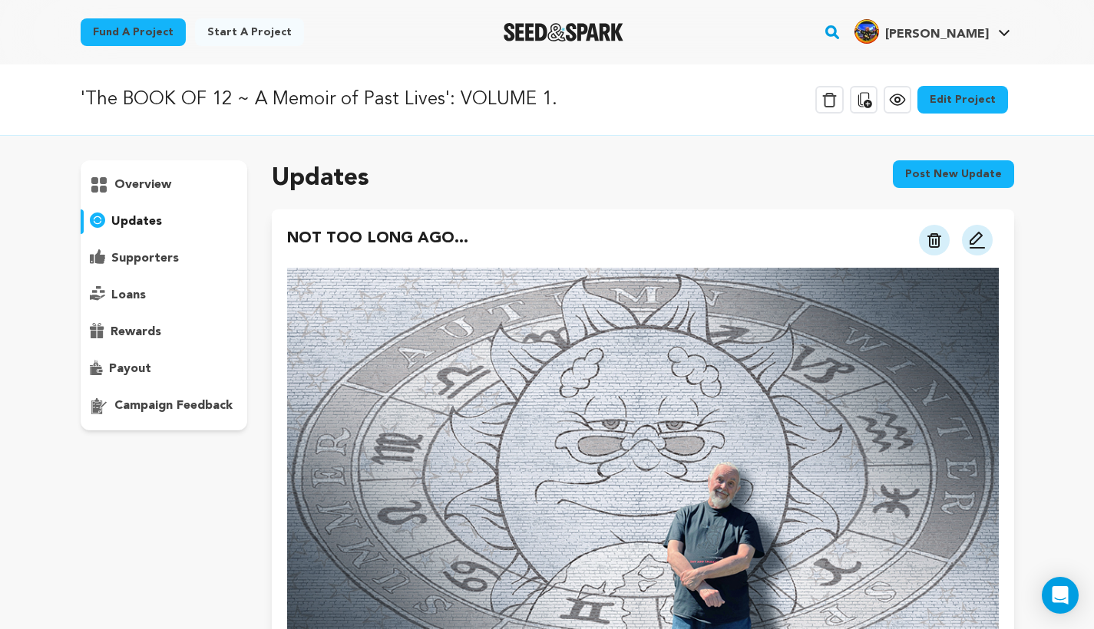
scroll to position [45, 0]
